Goal: Communication & Community: Connect with others

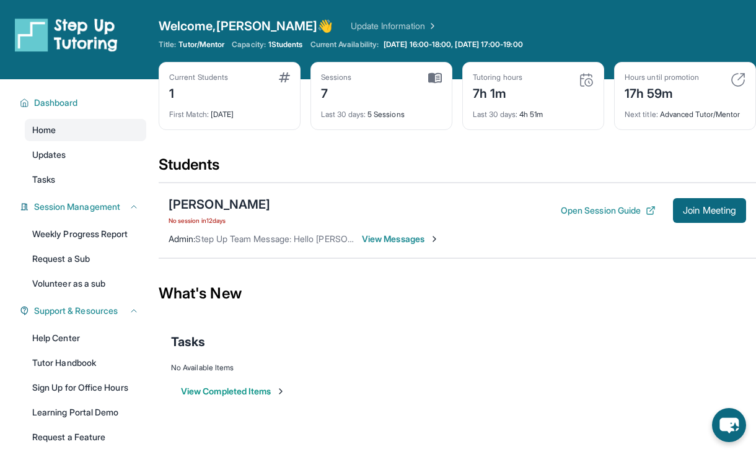
click at [376, 240] on span "View Messages" at bounding box center [400, 239] width 77 height 12
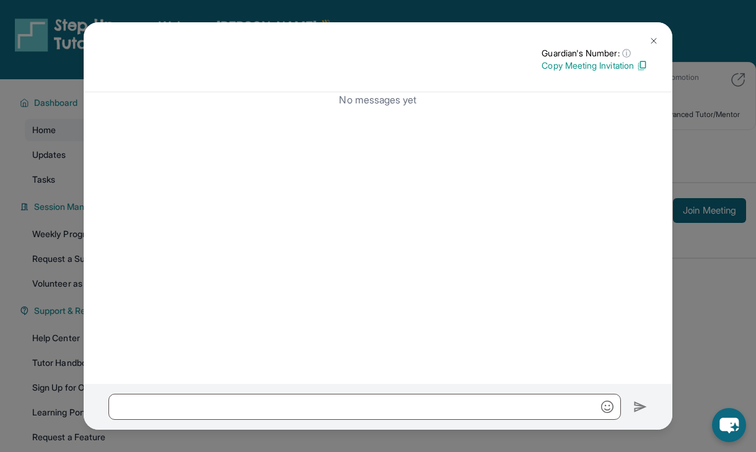
click at [648, 32] on button at bounding box center [653, 40] width 25 height 25
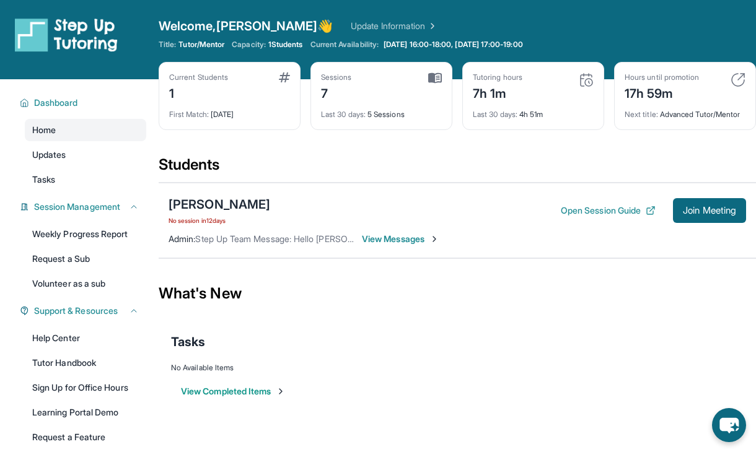
click at [362, 240] on span "View Messages" at bounding box center [400, 239] width 77 height 12
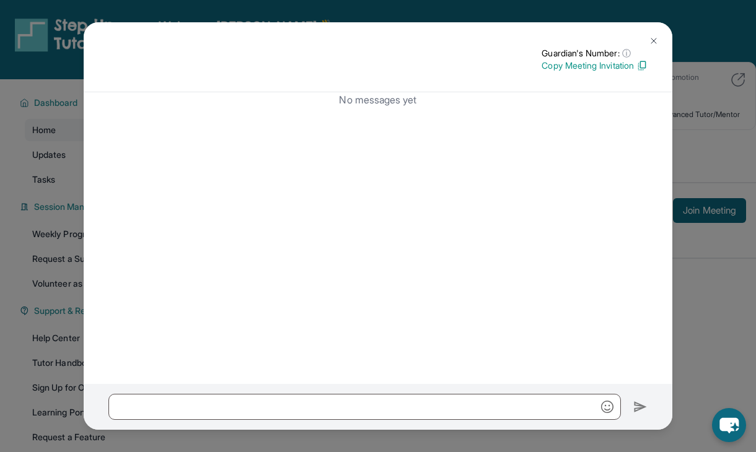
click at [660, 40] on button at bounding box center [653, 40] width 25 height 25
